Goal: Task Accomplishment & Management: Manage account settings

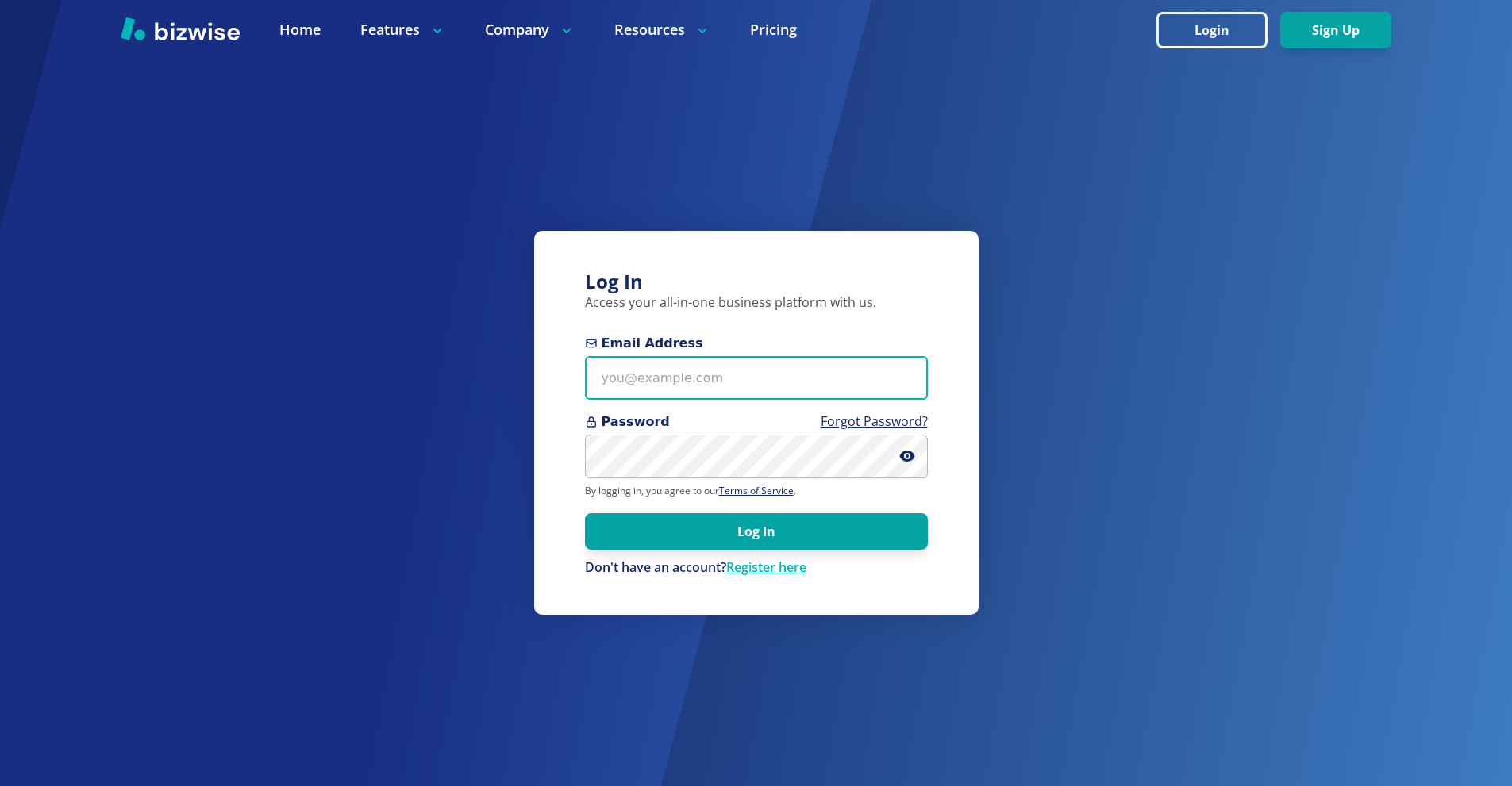
click at [645, 377] on input "Email Address" at bounding box center [756, 377] width 343 height 43
paste input "[PERSON_NAME][EMAIL_ADDRESS][DOMAIN_NAME]"
type input "[PERSON_NAME][EMAIL_ADDRESS][DOMAIN_NAME]"
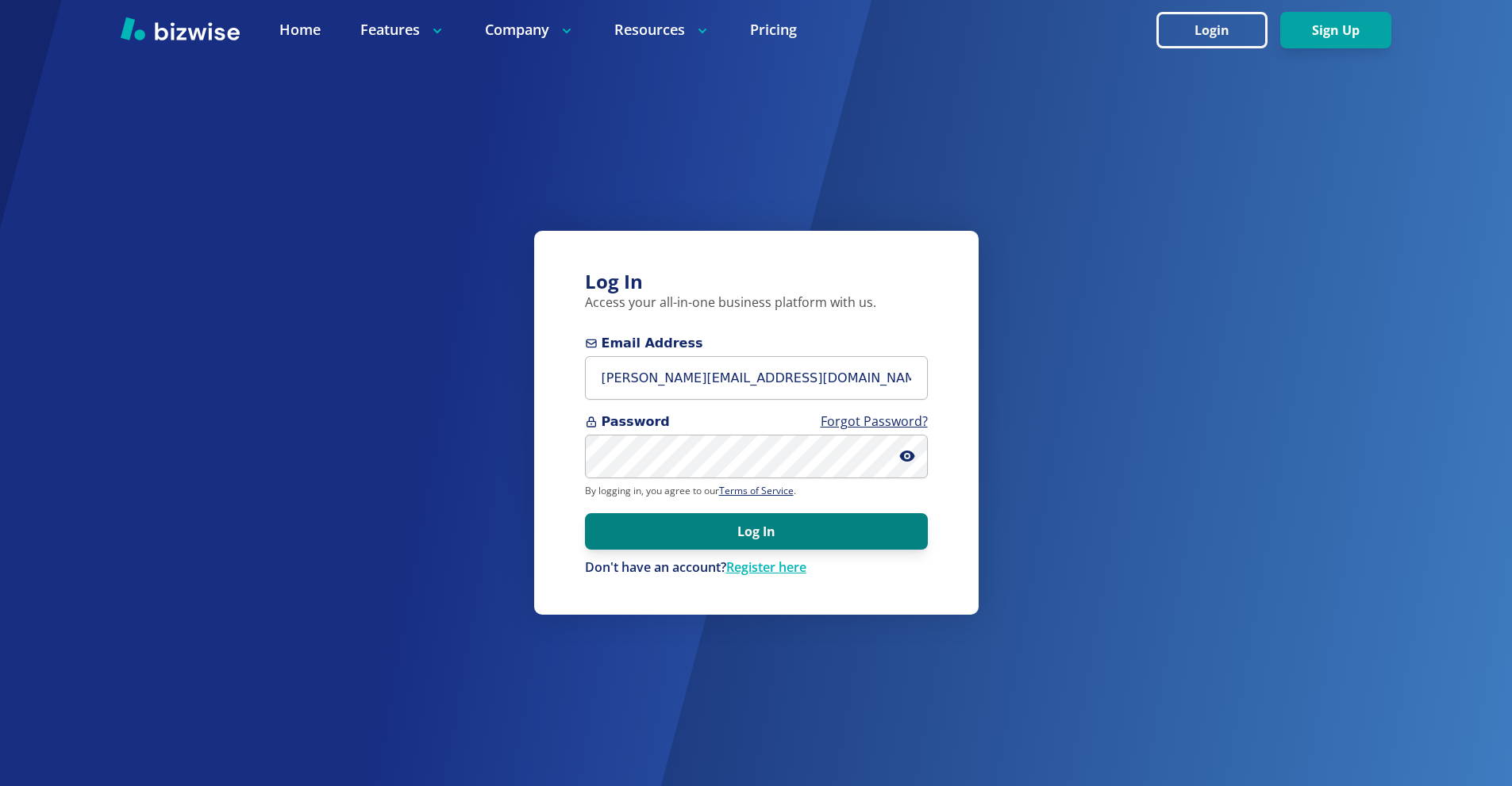
click at [764, 548] on button "Log In" at bounding box center [756, 531] width 343 height 37
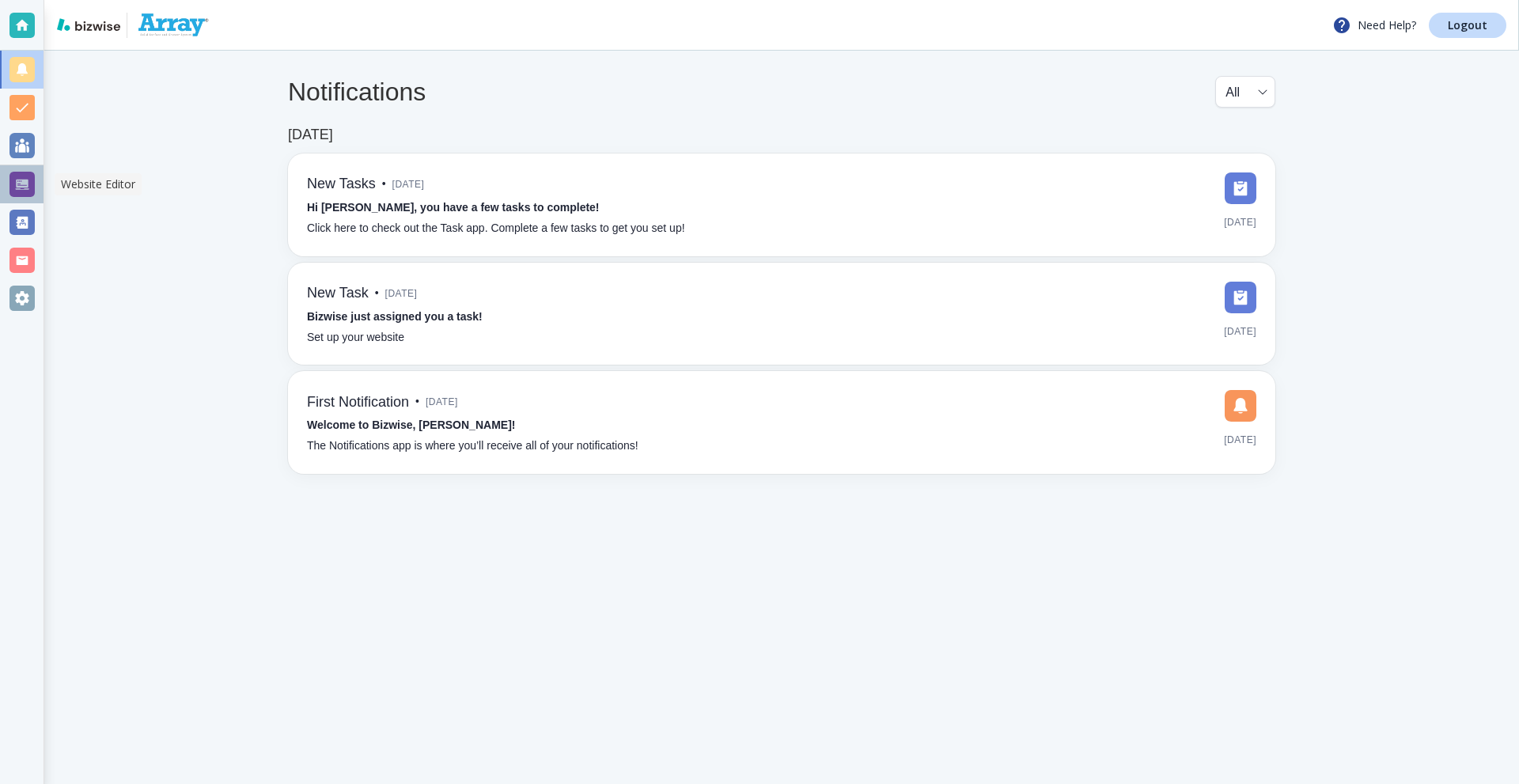
click at [16, 185] on div at bounding box center [22, 184] width 25 height 25
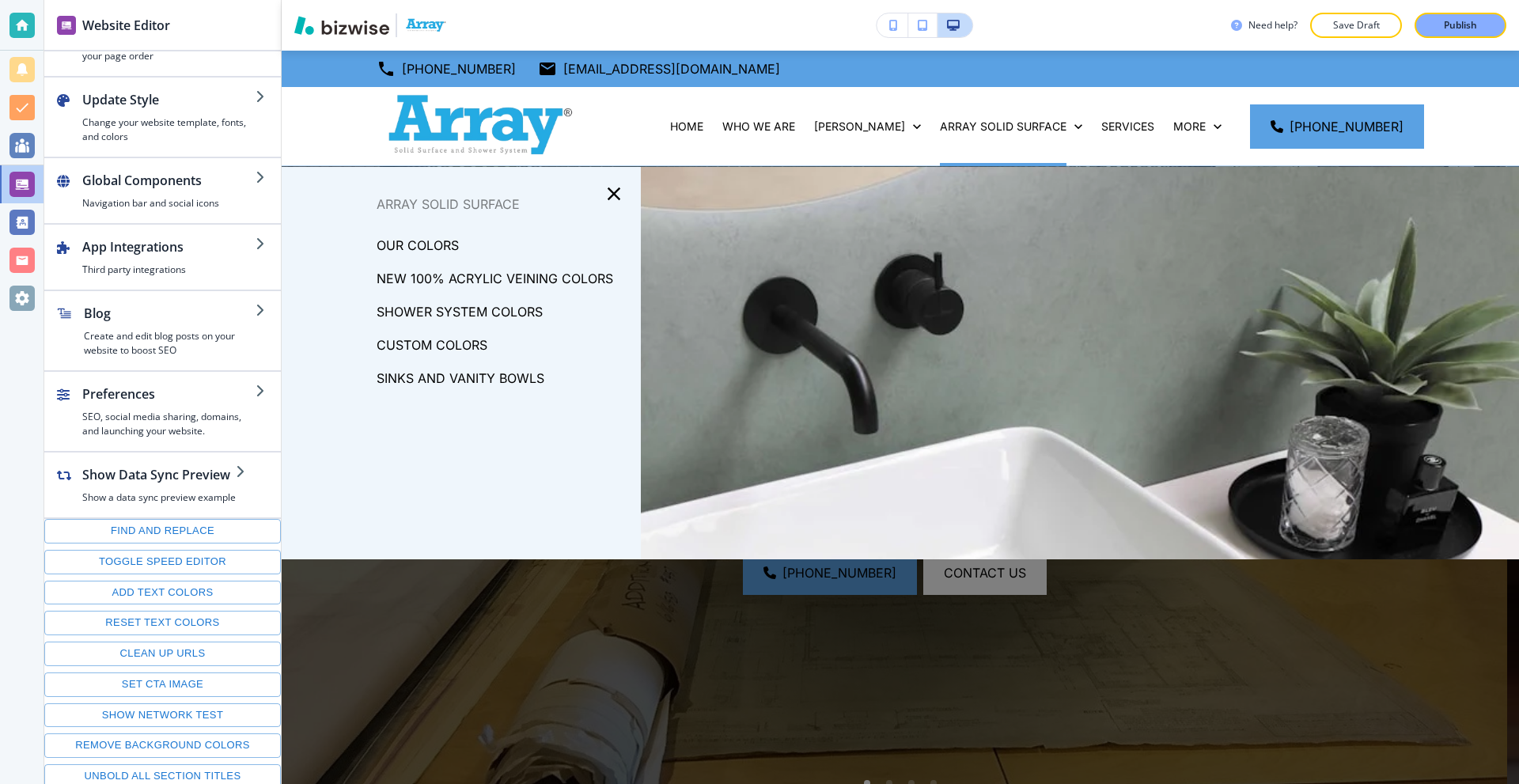
scroll to position [60, 0]
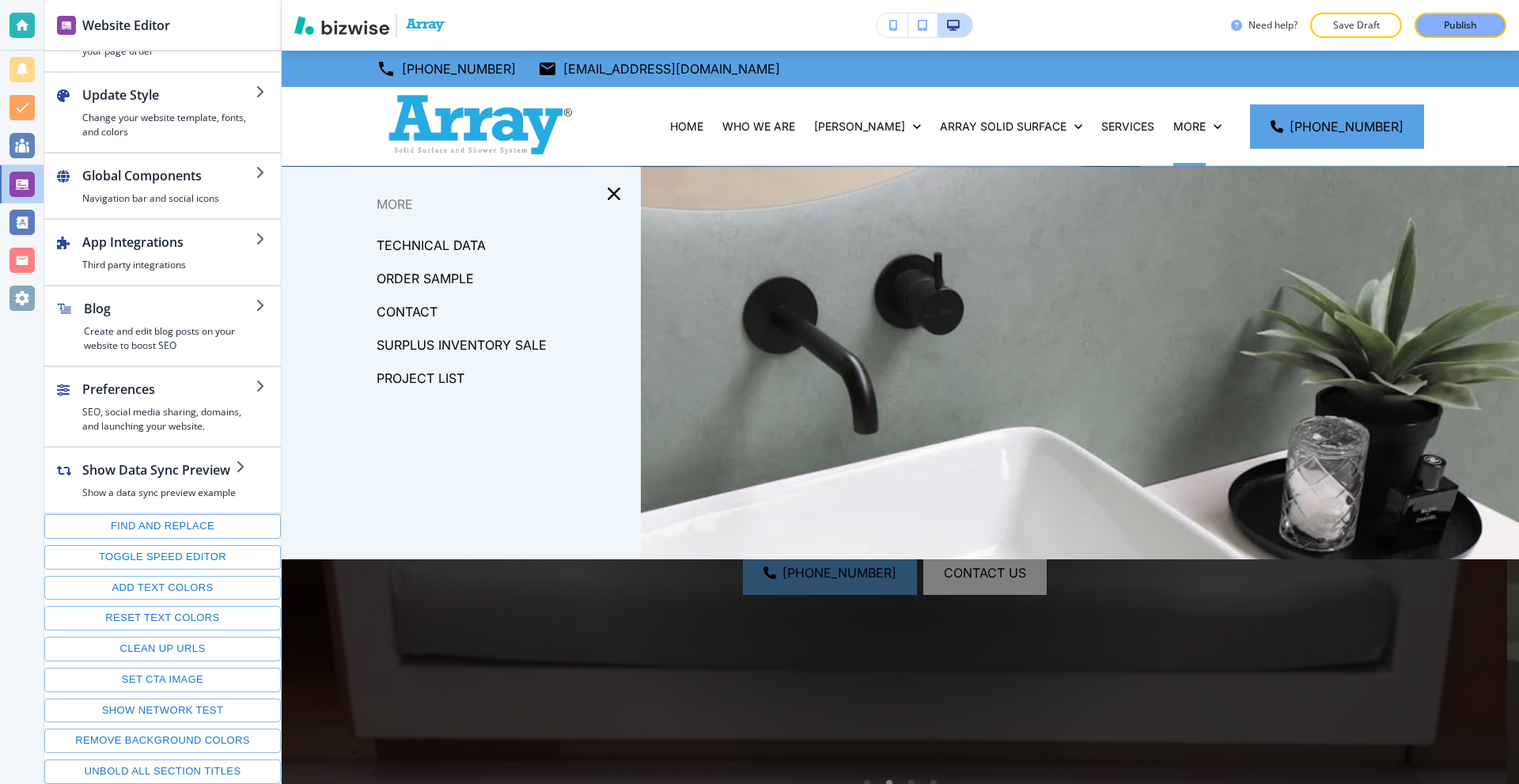
click at [412, 318] on p "CONTACT" at bounding box center [407, 311] width 61 height 24
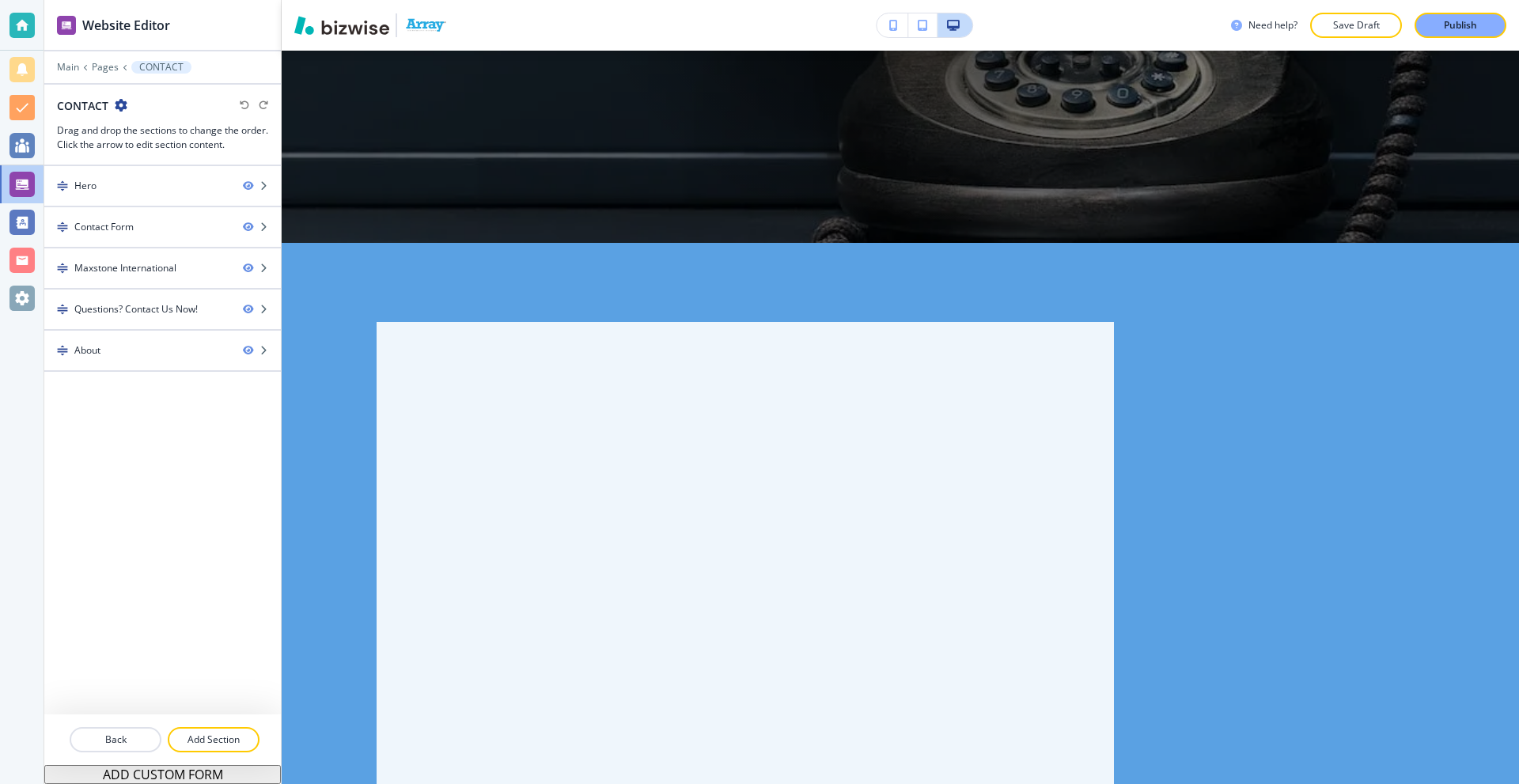
scroll to position [633, 0]
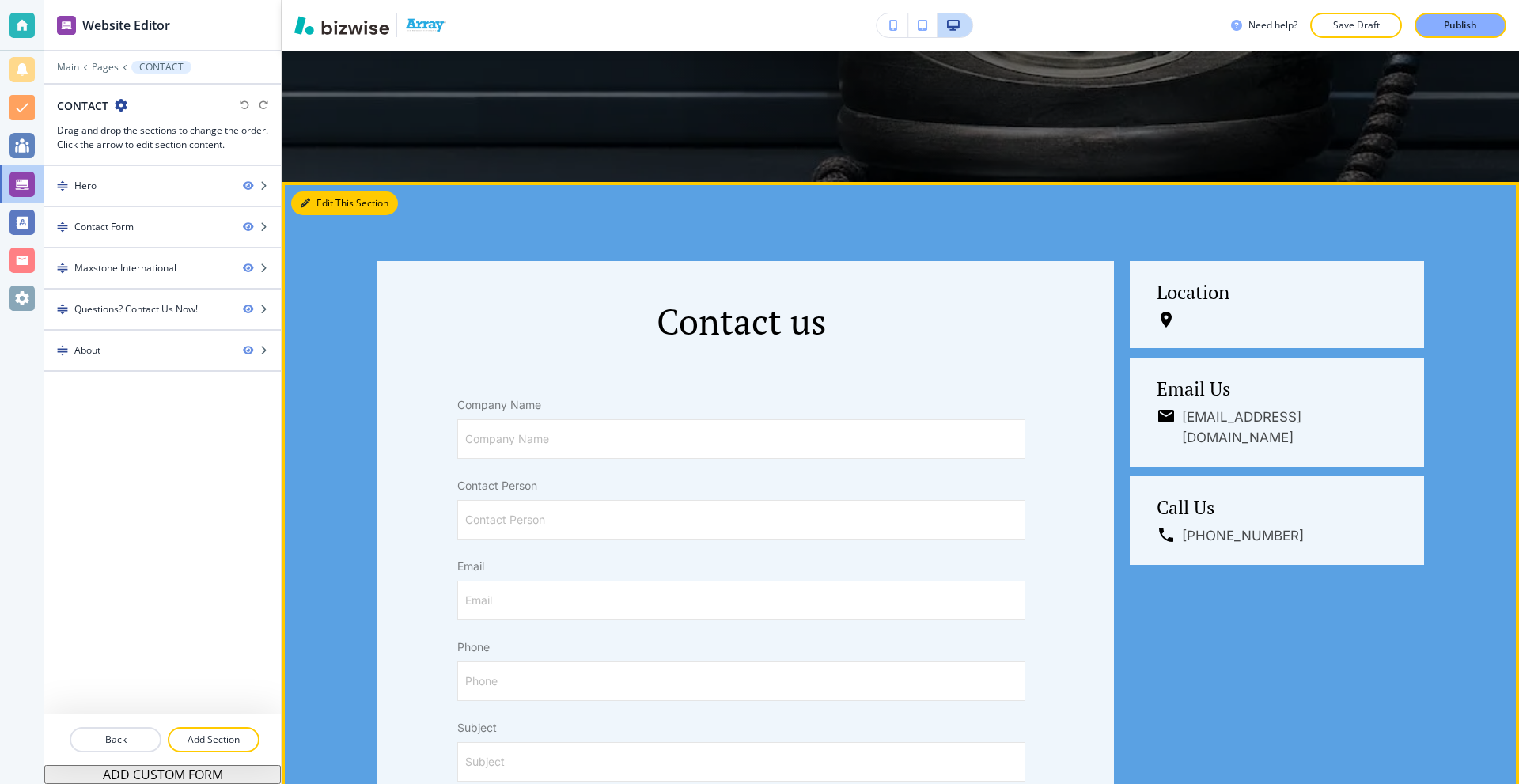
click at [318, 212] on button "Edit This Section" at bounding box center [345, 203] width 107 height 24
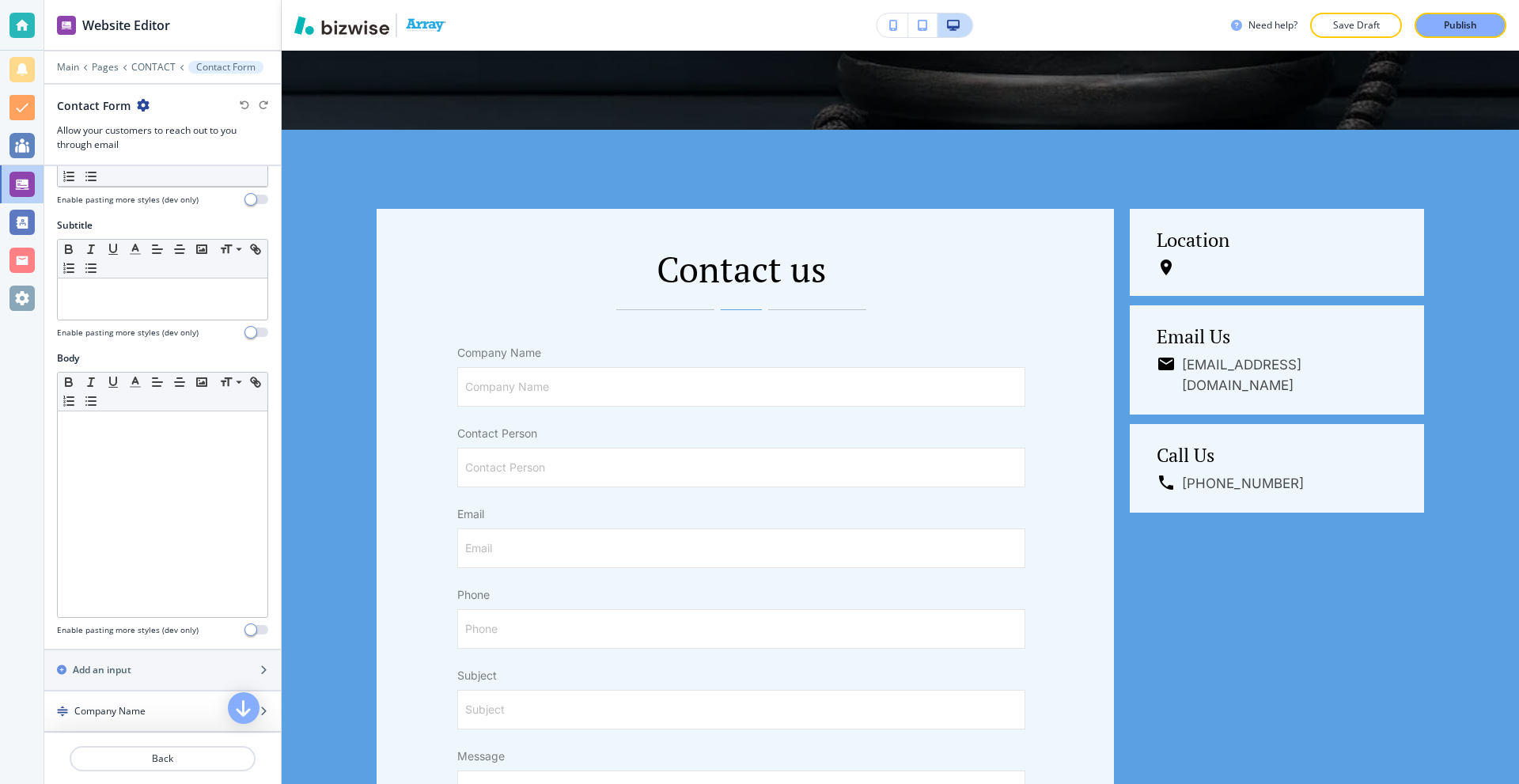
scroll to position [85, 0]
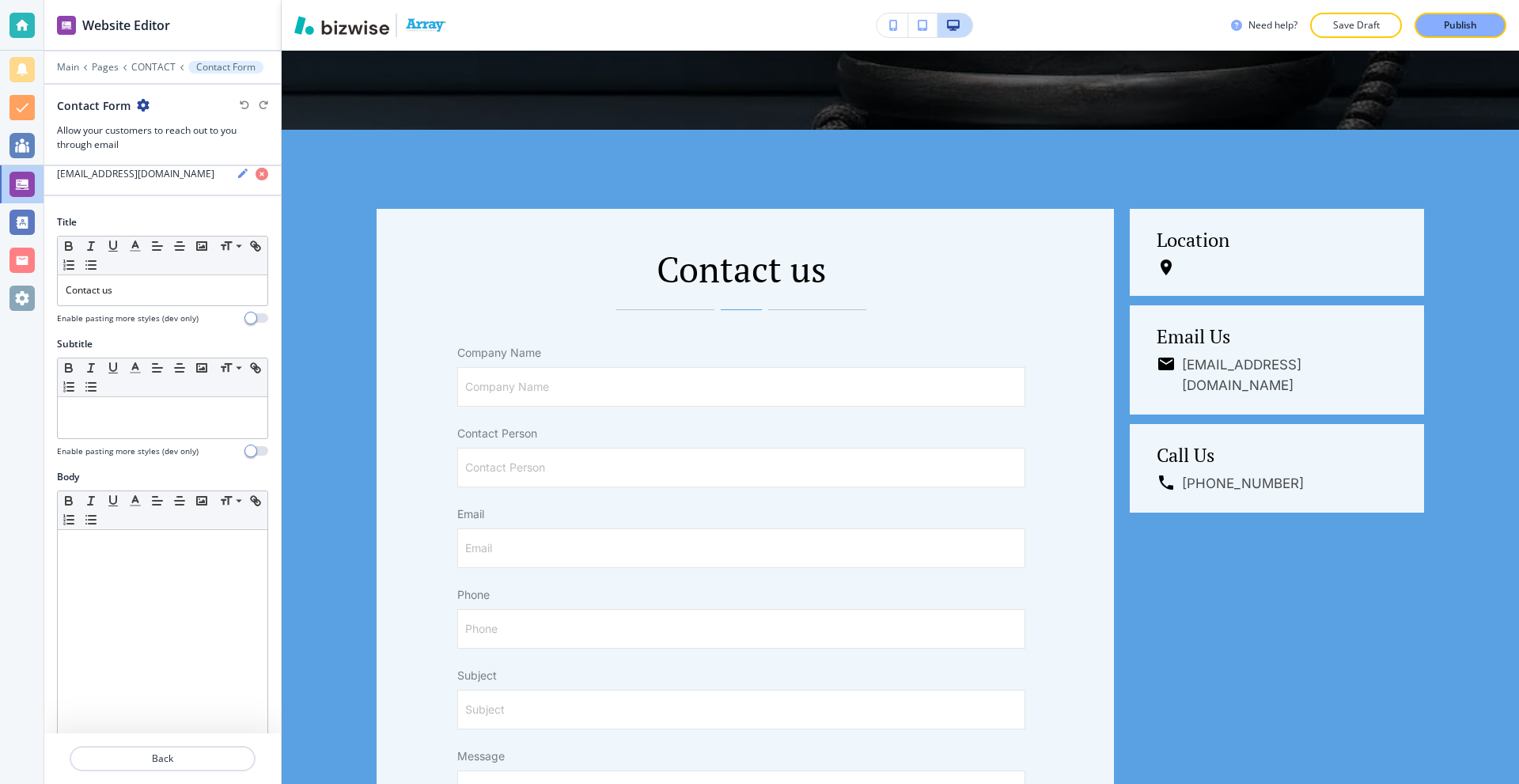
click at [19, 13] on div at bounding box center [22, 25] width 25 height 25
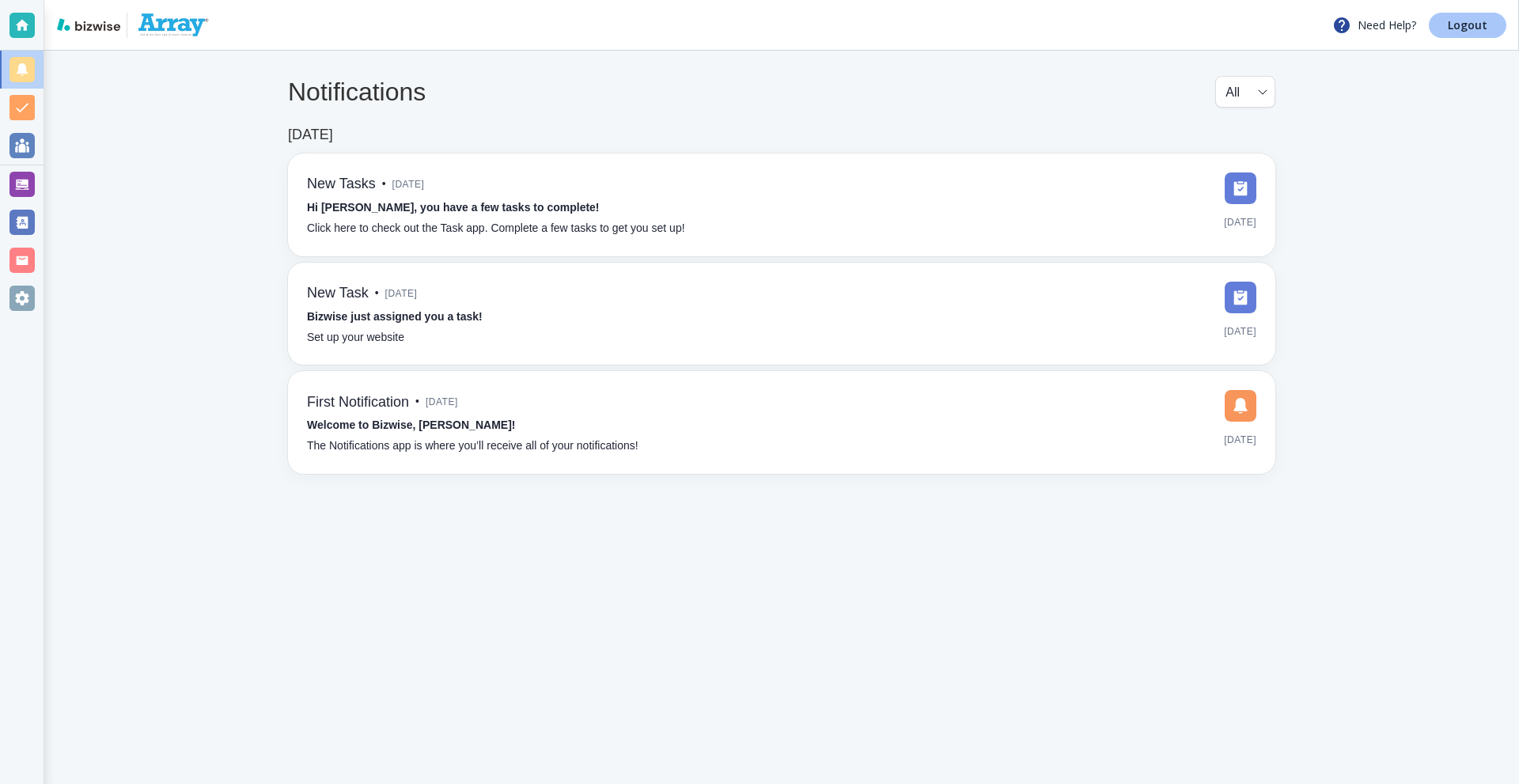
click at [1460, 20] on p "Logout" at bounding box center [1468, 25] width 39 height 11
